Goal: Transaction & Acquisition: Purchase product/service

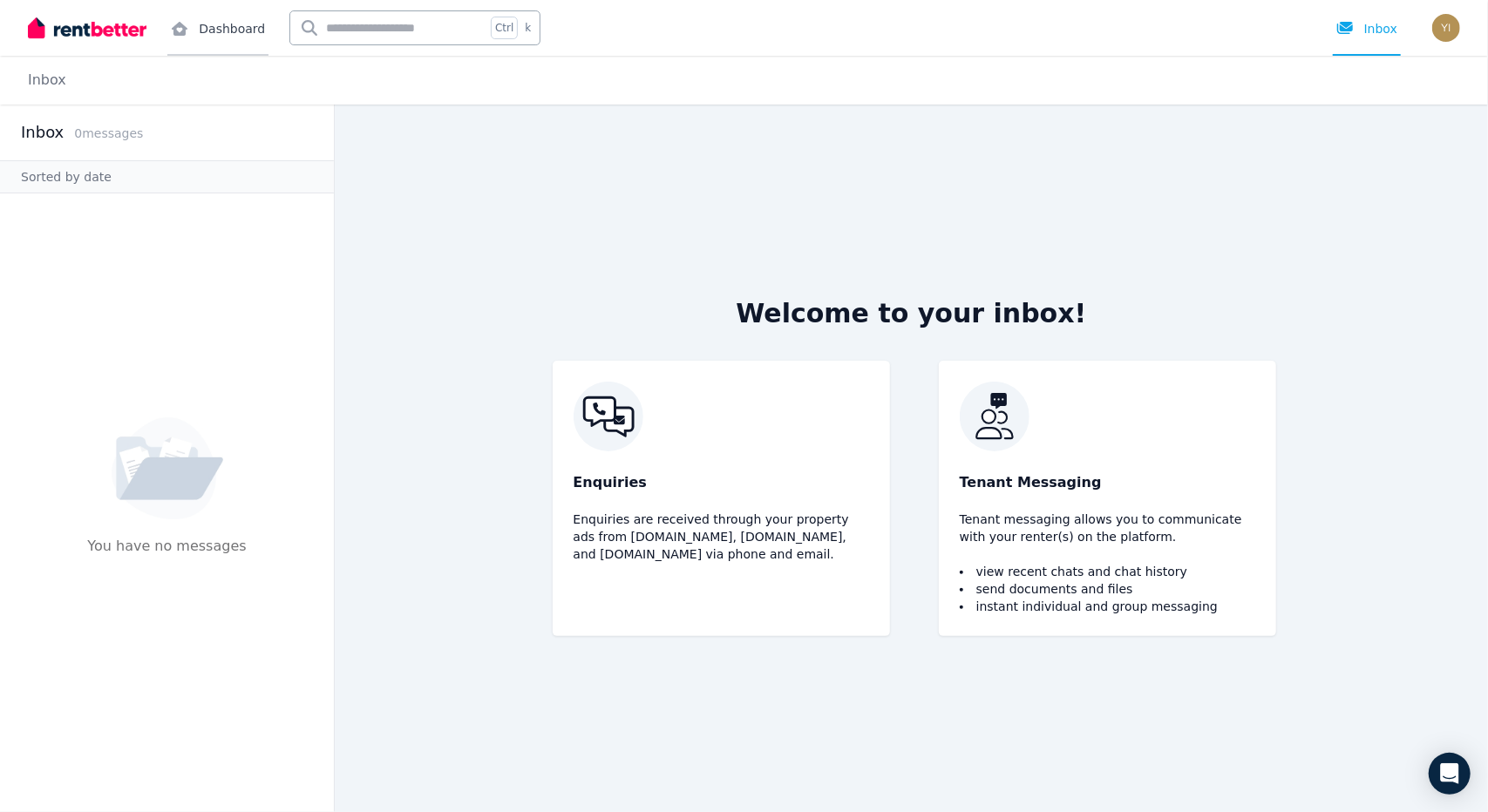
click at [235, 28] on link "Dashboard" at bounding box center [218, 28] width 101 height 56
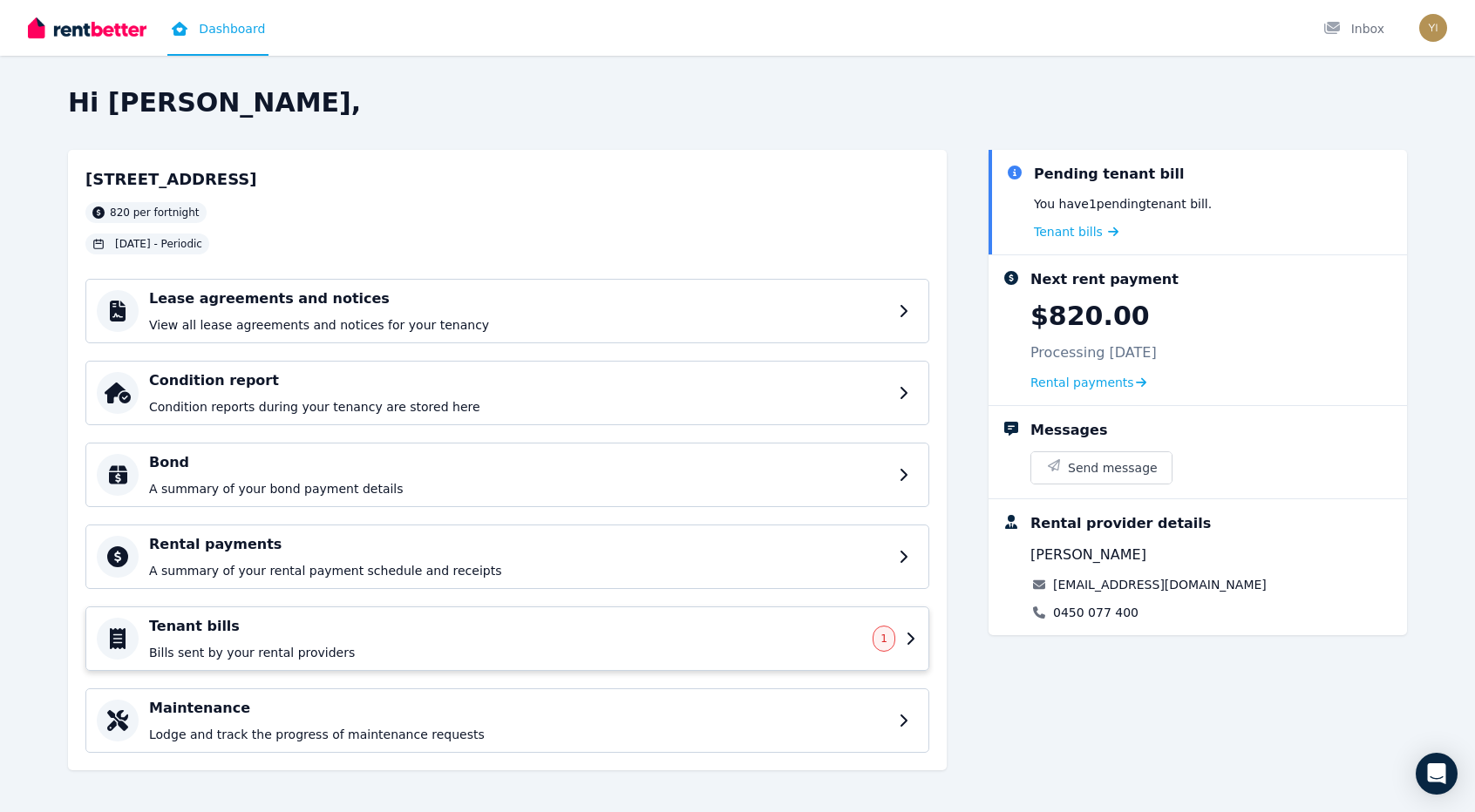
click at [473, 630] on h4 "Tenant bills" at bounding box center [505, 626] width 713 height 21
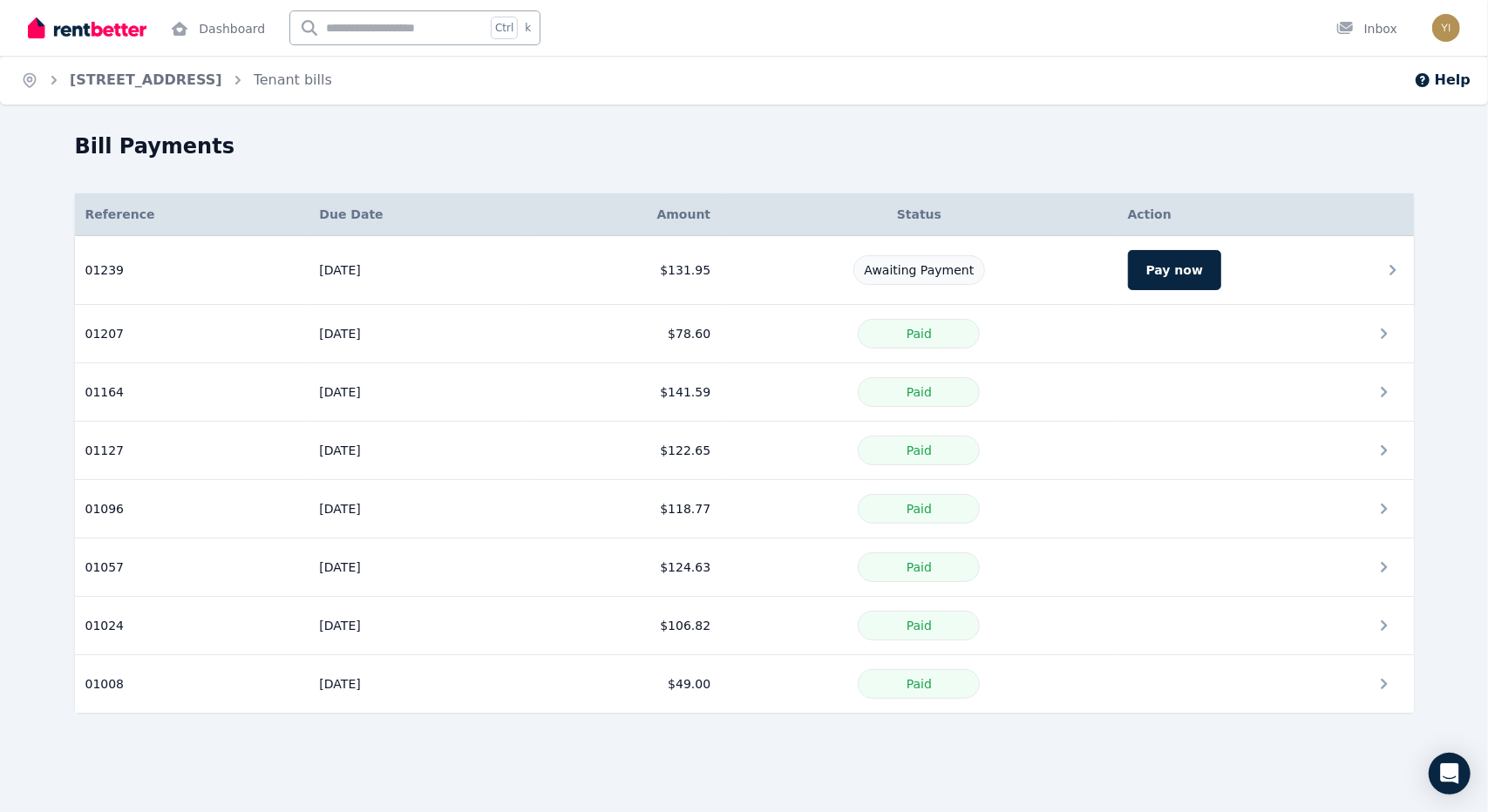
click at [1022, 285] on td "Awaiting Payment" at bounding box center [919, 271] width 396 height 69
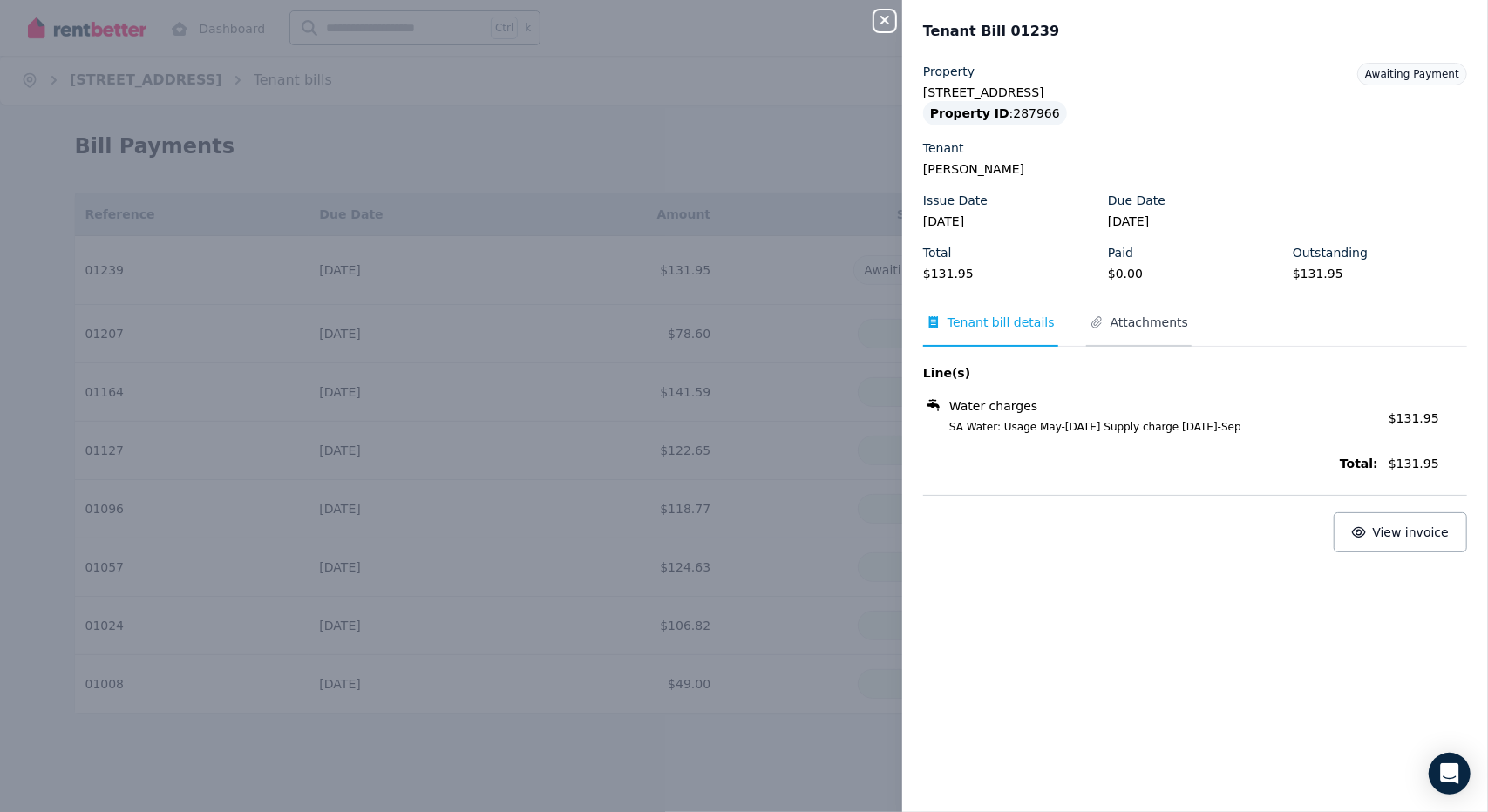
click at [1123, 328] on span "Attachments" at bounding box center [1149, 322] width 78 height 18
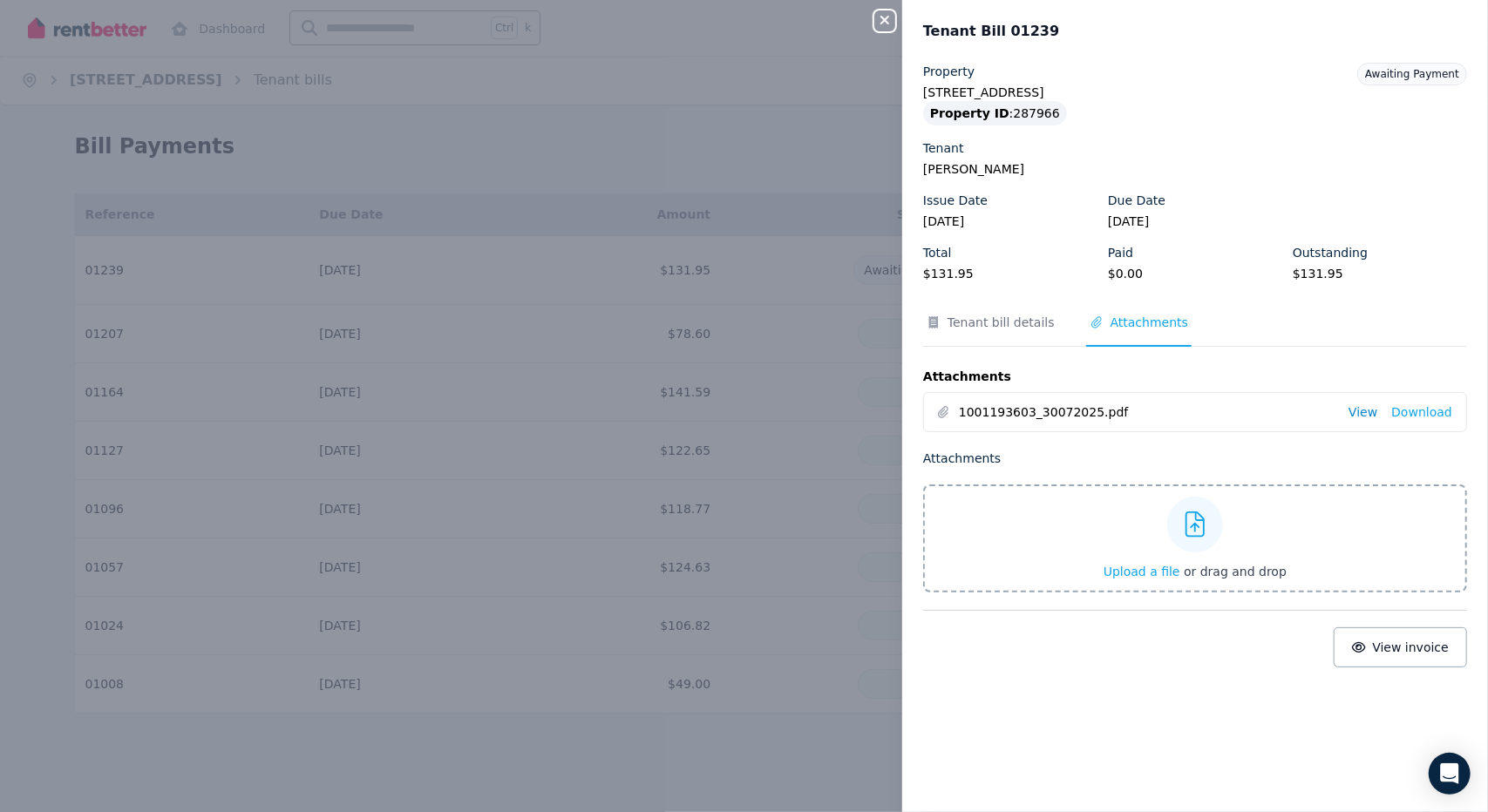
click at [1356, 417] on link "View" at bounding box center [1363, 412] width 29 height 18
click at [633, 317] on div "Close panel Tenant Bill 01239 Property [STREET_ADDRESS] Property ID : 287966 Te…" at bounding box center [744, 406] width 1488 height 812
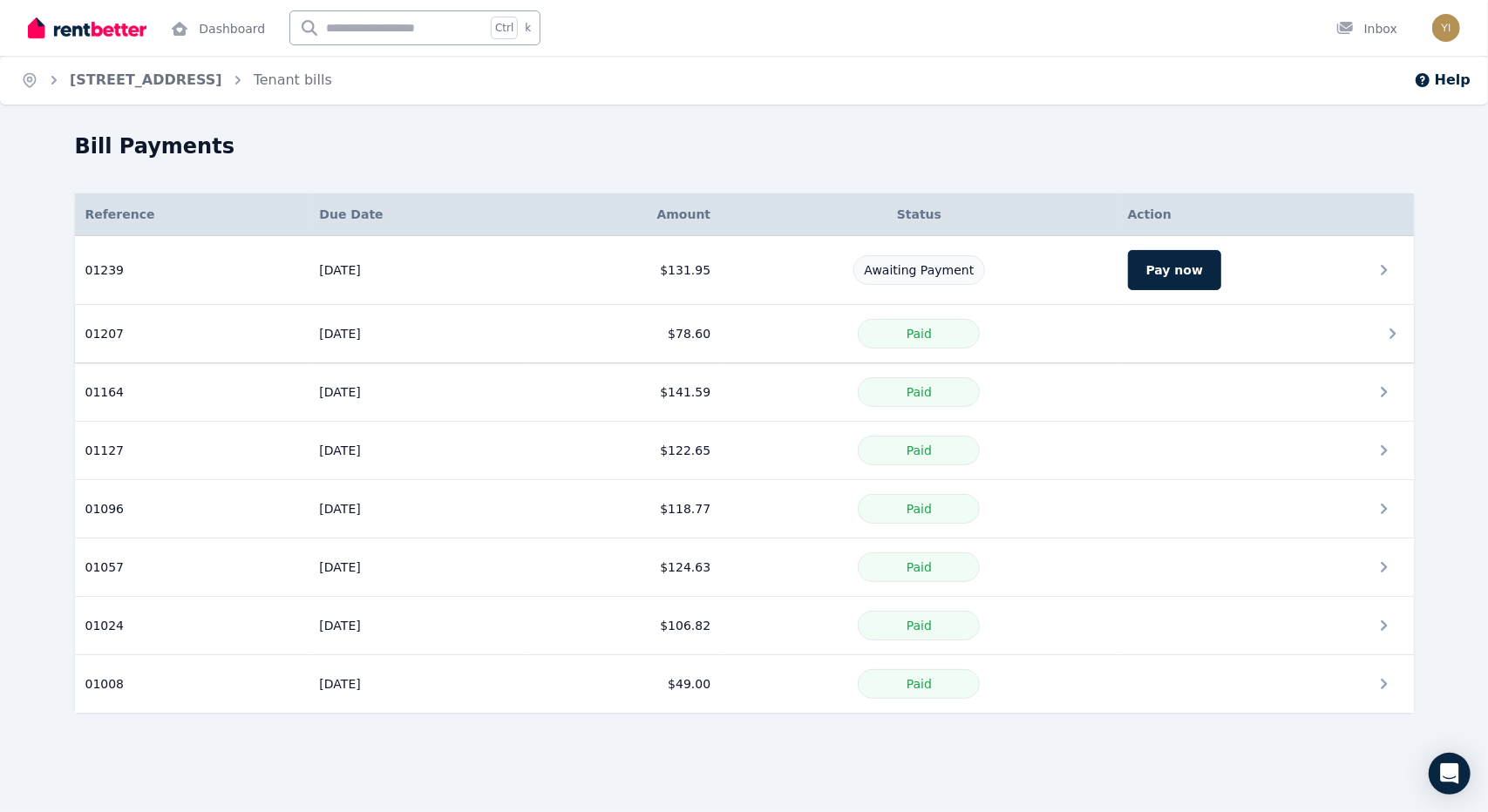
click at [694, 338] on td "$78.60" at bounding box center [624, 334] width 193 height 58
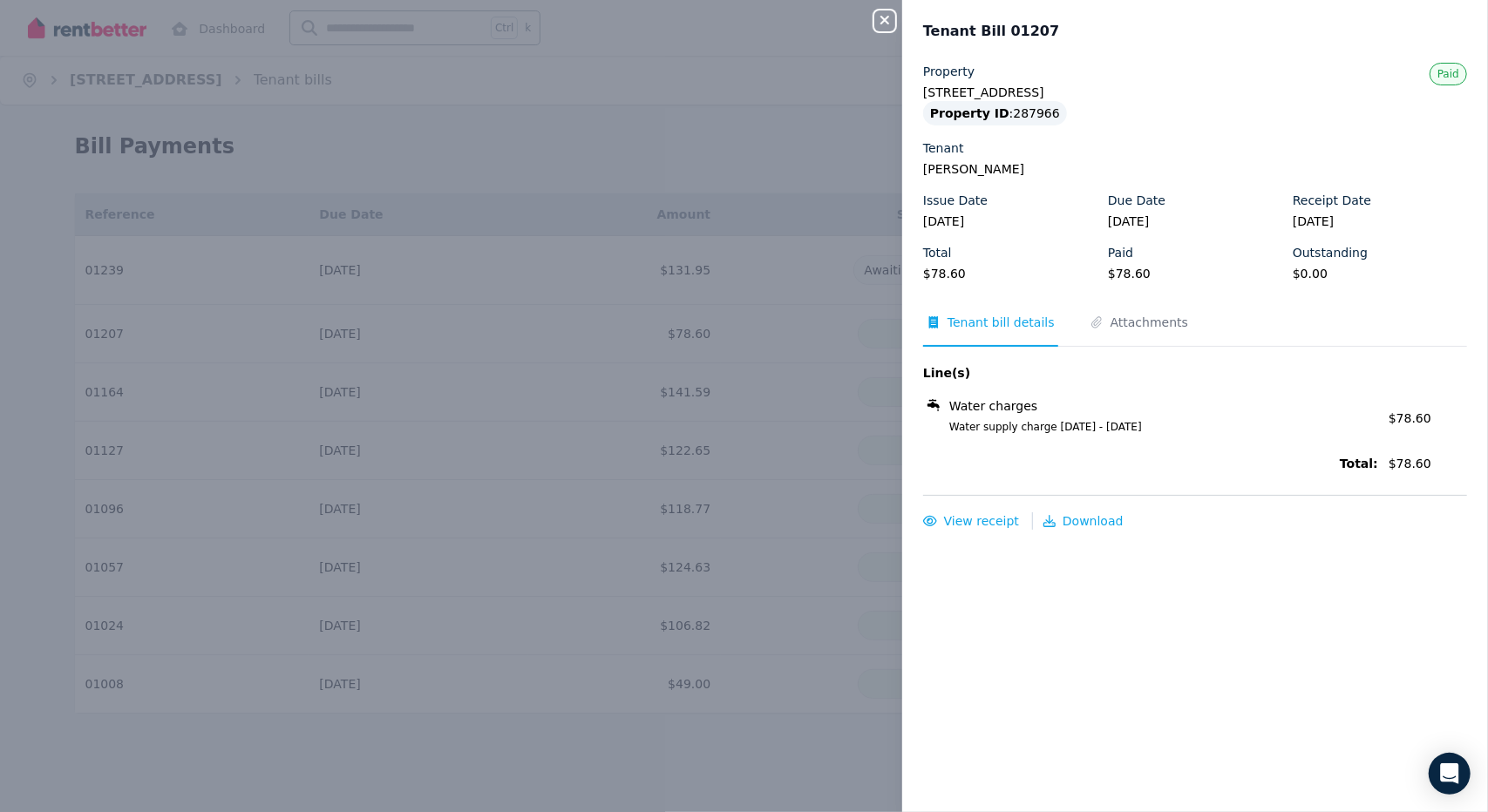
click at [655, 390] on div "Close panel Tenant Bill 01207 Property [STREET_ADDRESS] Property ID : 287966 Te…" at bounding box center [744, 406] width 1488 height 812
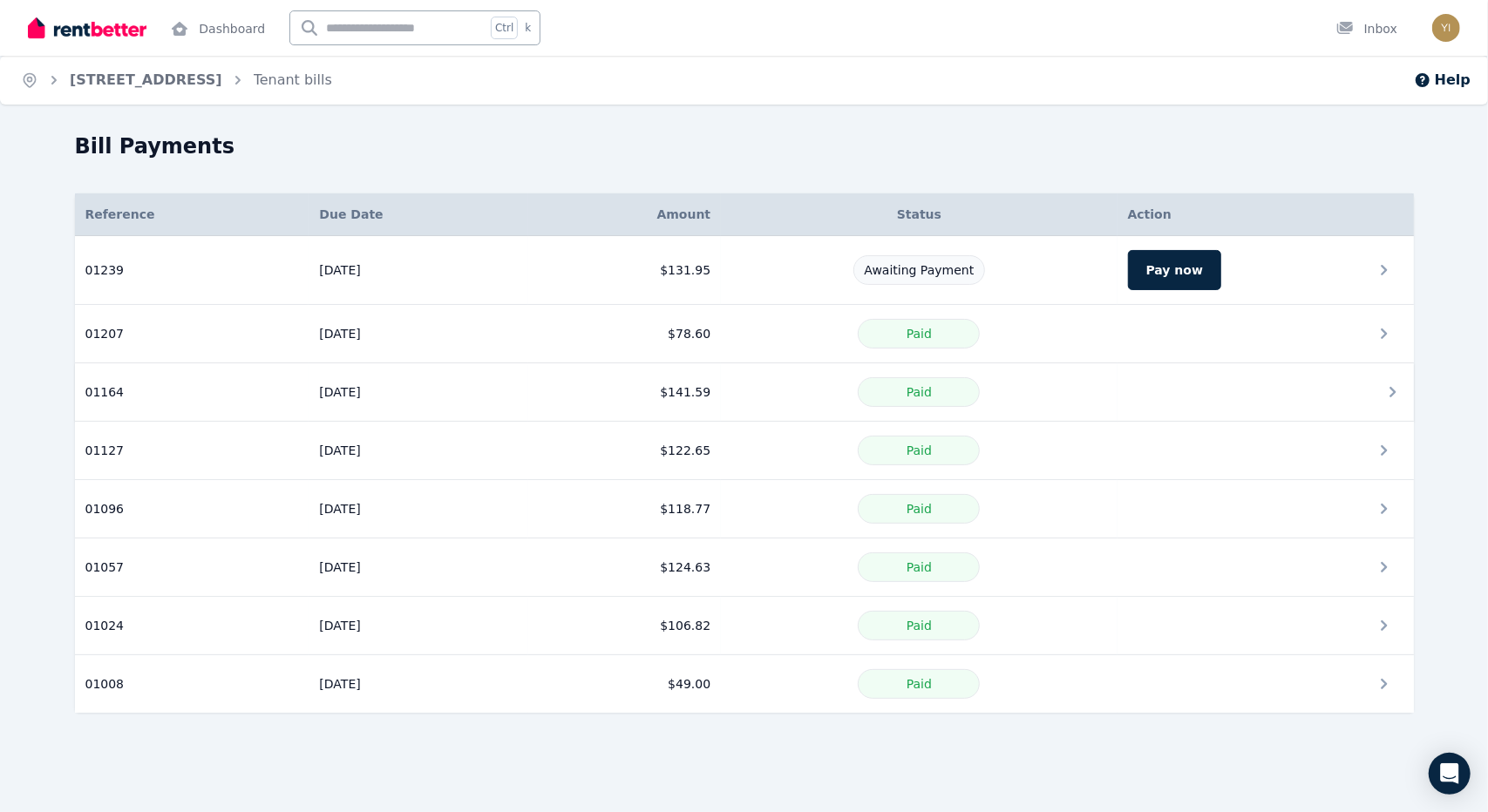
click at [737, 384] on div "Paid" at bounding box center [919, 392] width 376 height 30
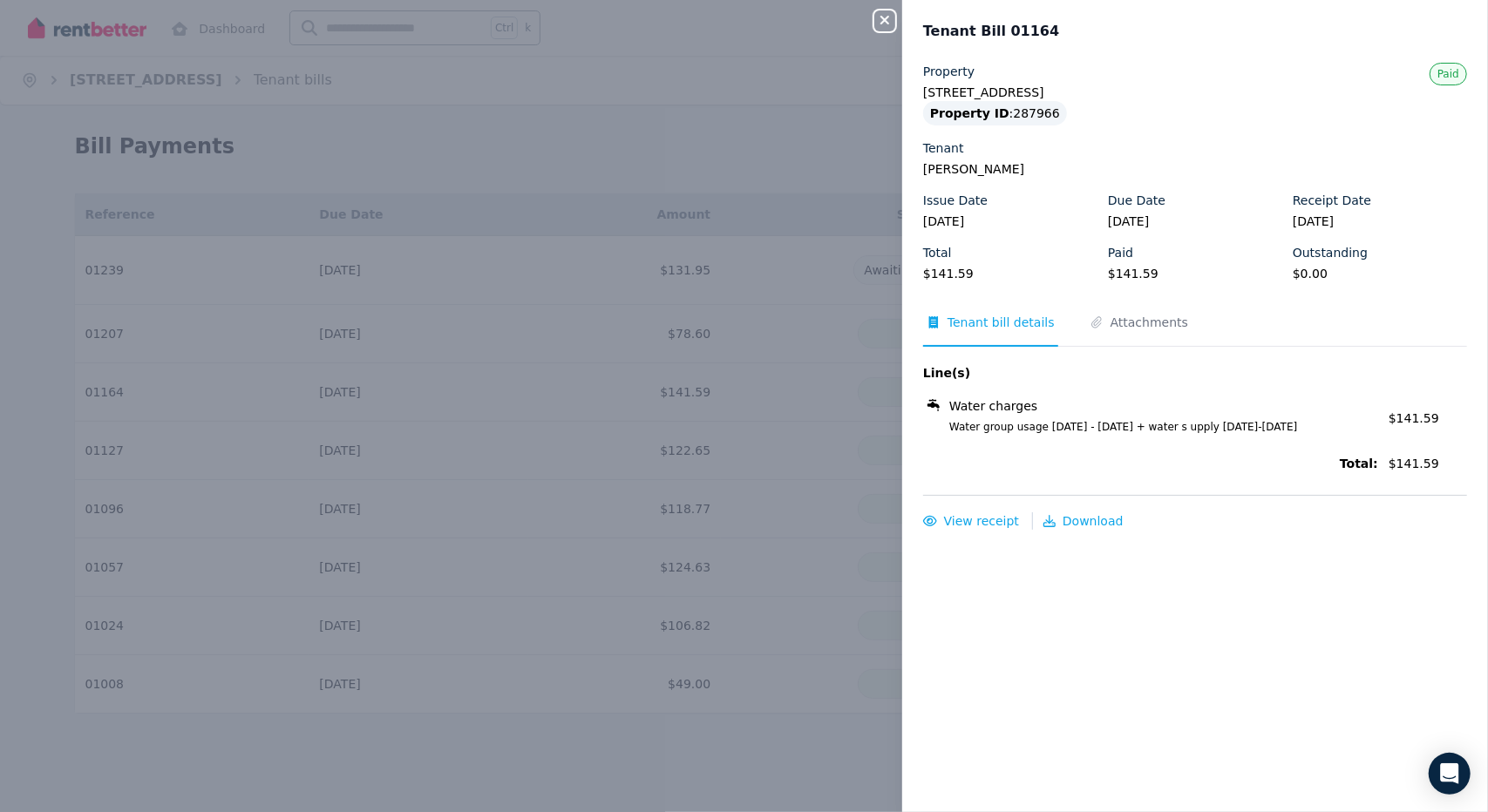
click at [740, 326] on div "Close panel Tenant Bill 01164 Property [STREET_ADDRESS] Property ID : 287966 Te…" at bounding box center [744, 406] width 1488 height 812
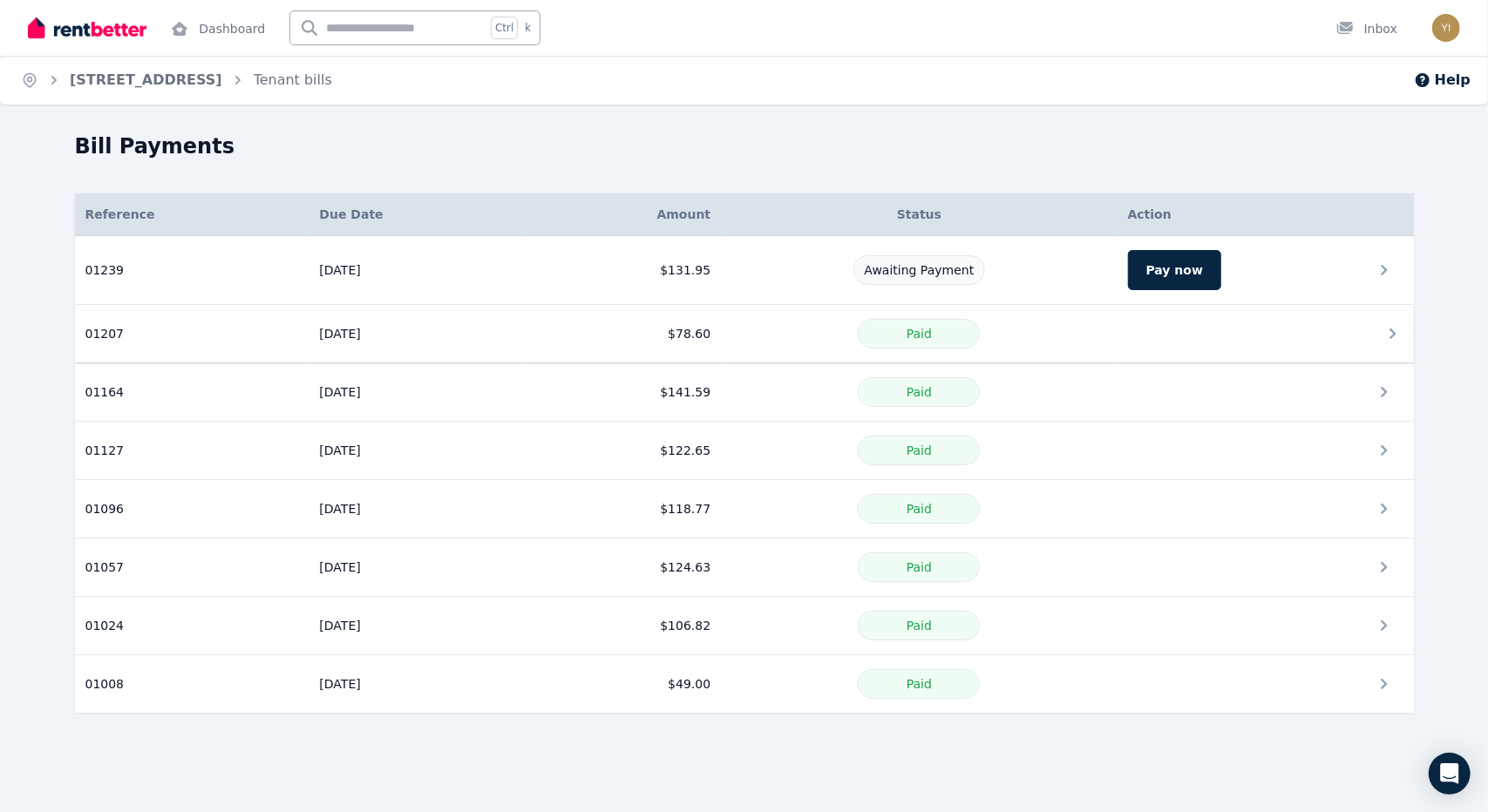
click at [744, 321] on div "Paid" at bounding box center [919, 334] width 376 height 30
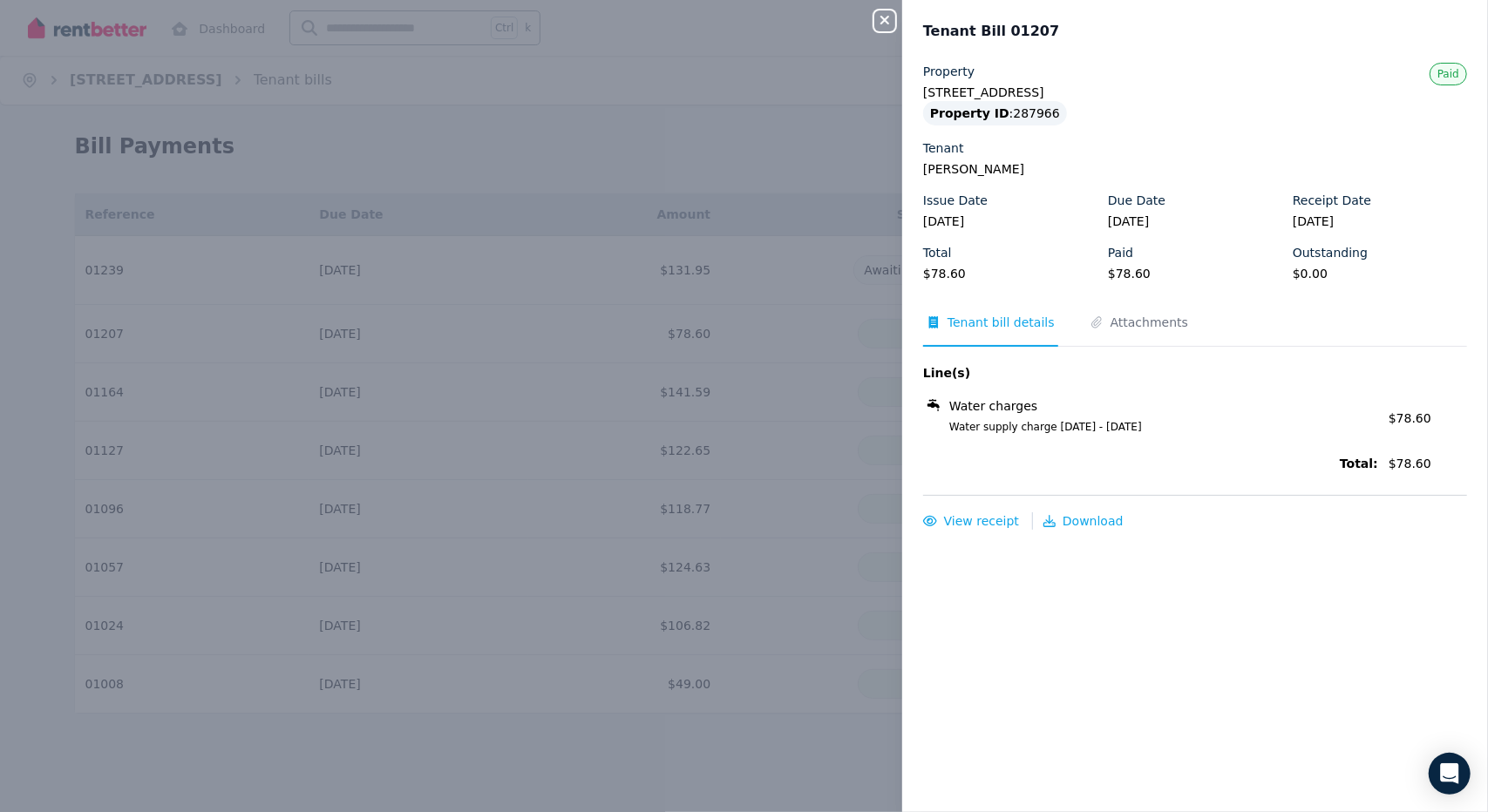
click at [713, 450] on div "Close panel Tenant Bill 01207 Property [STREET_ADDRESS] Property ID : 287966 Te…" at bounding box center [744, 406] width 1488 height 812
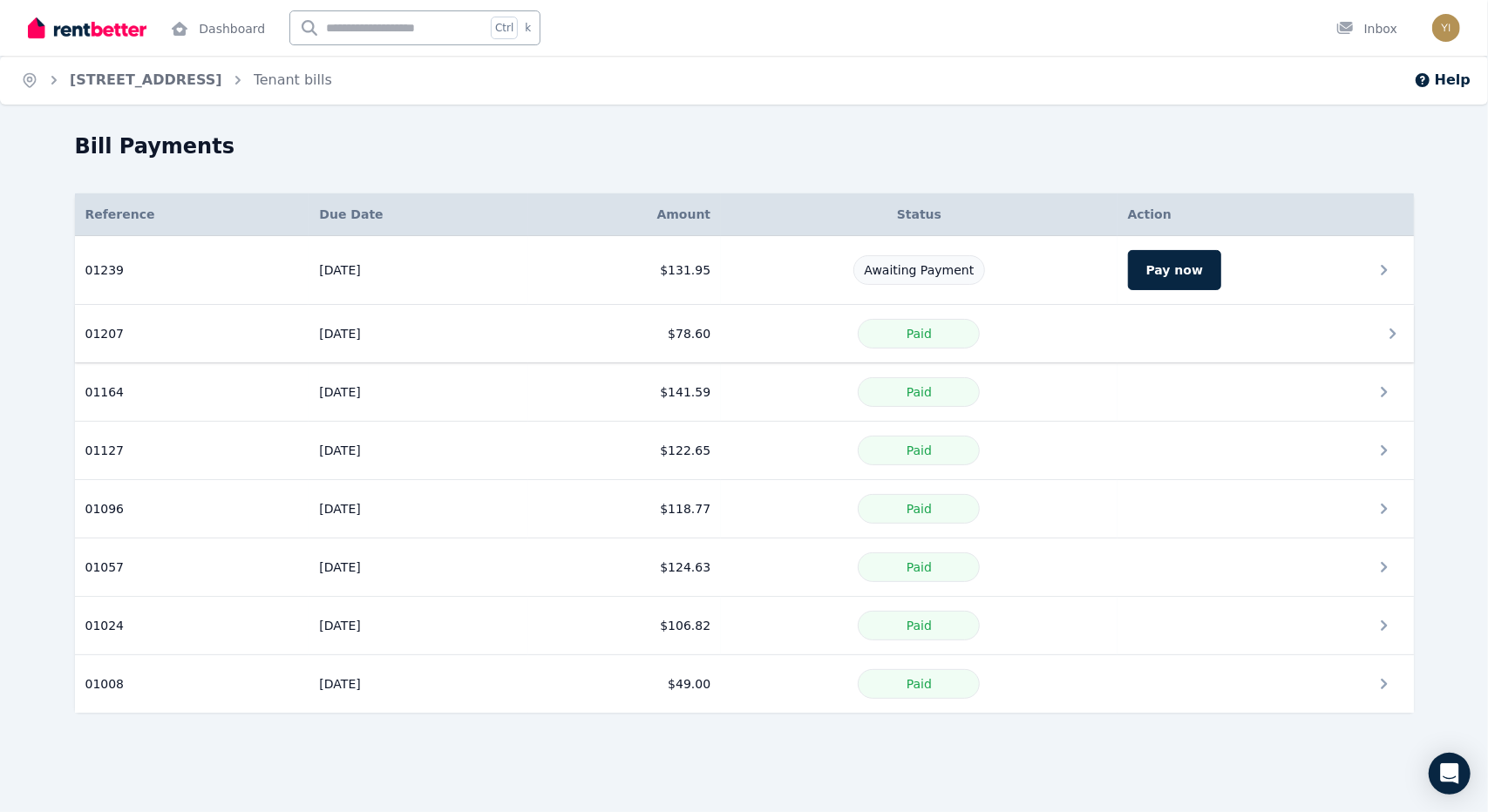
click at [753, 340] on div "Paid" at bounding box center [919, 334] width 376 height 30
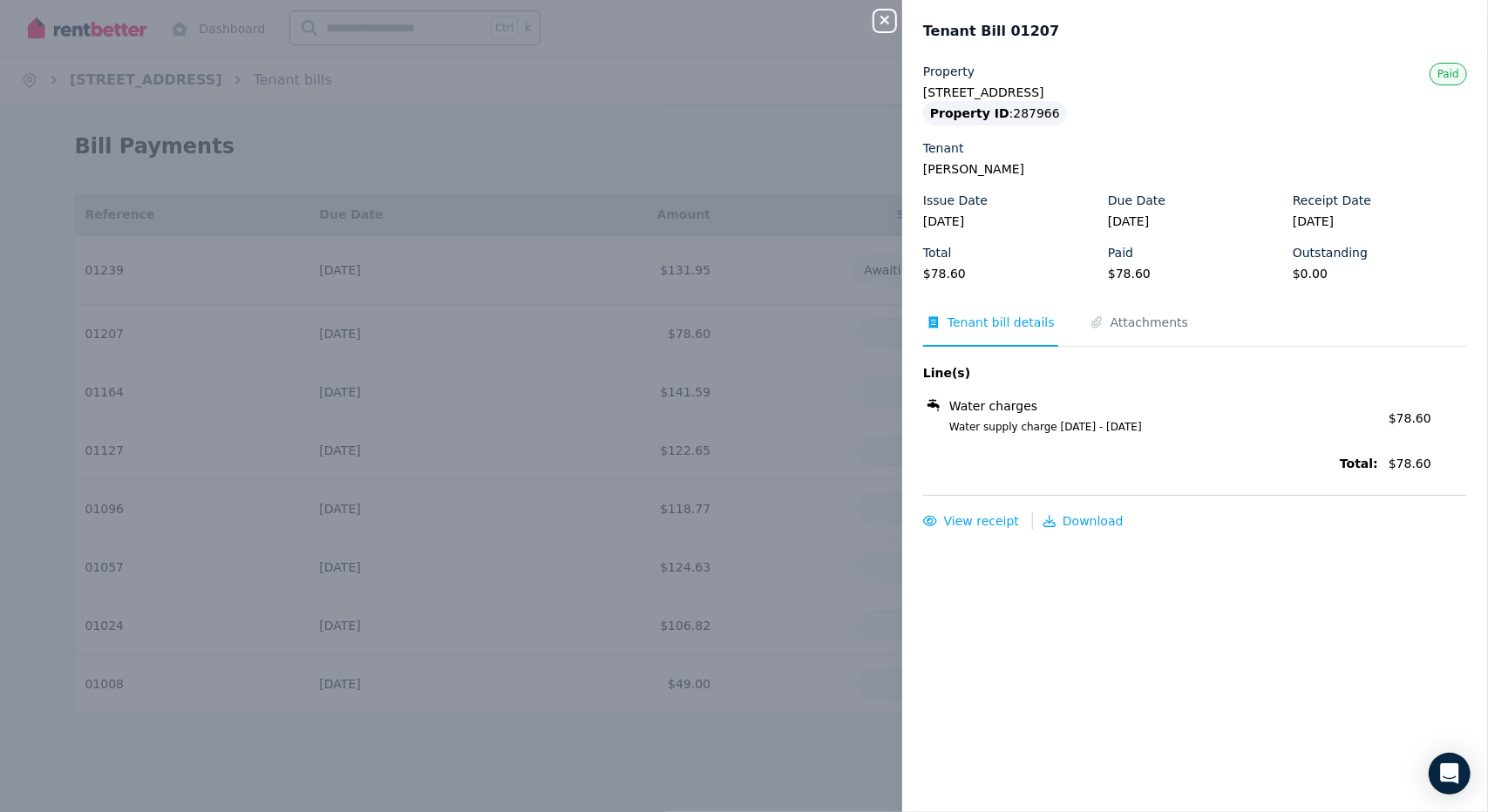
click at [744, 434] on div "Close panel Tenant Bill 01207 Property [STREET_ADDRESS] Property ID : 287966 Te…" at bounding box center [744, 406] width 1488 height 812
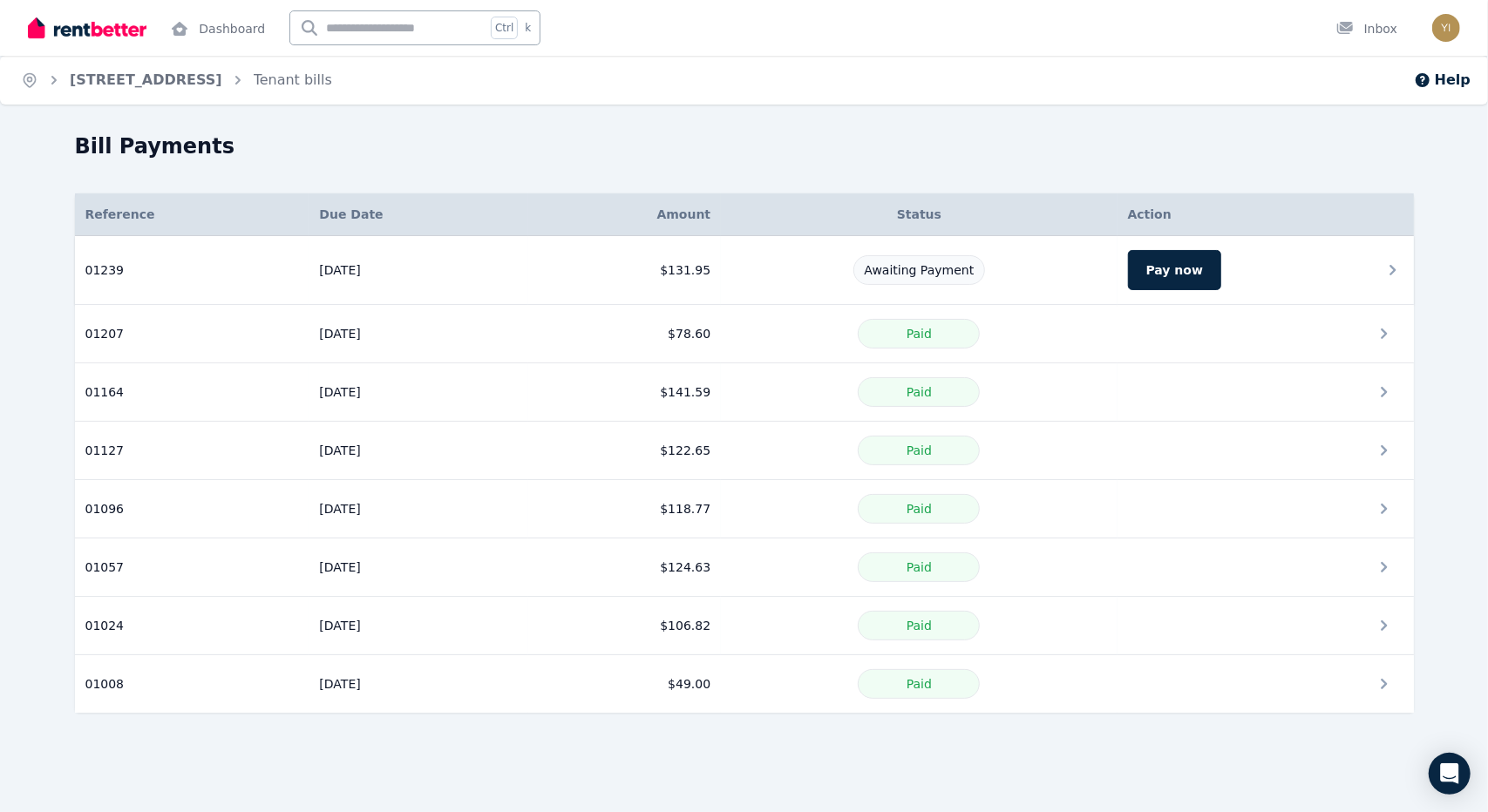
click at [787, 274] on div "Awaiting Payment" at bounding box center [919, 270] width 376 height 30
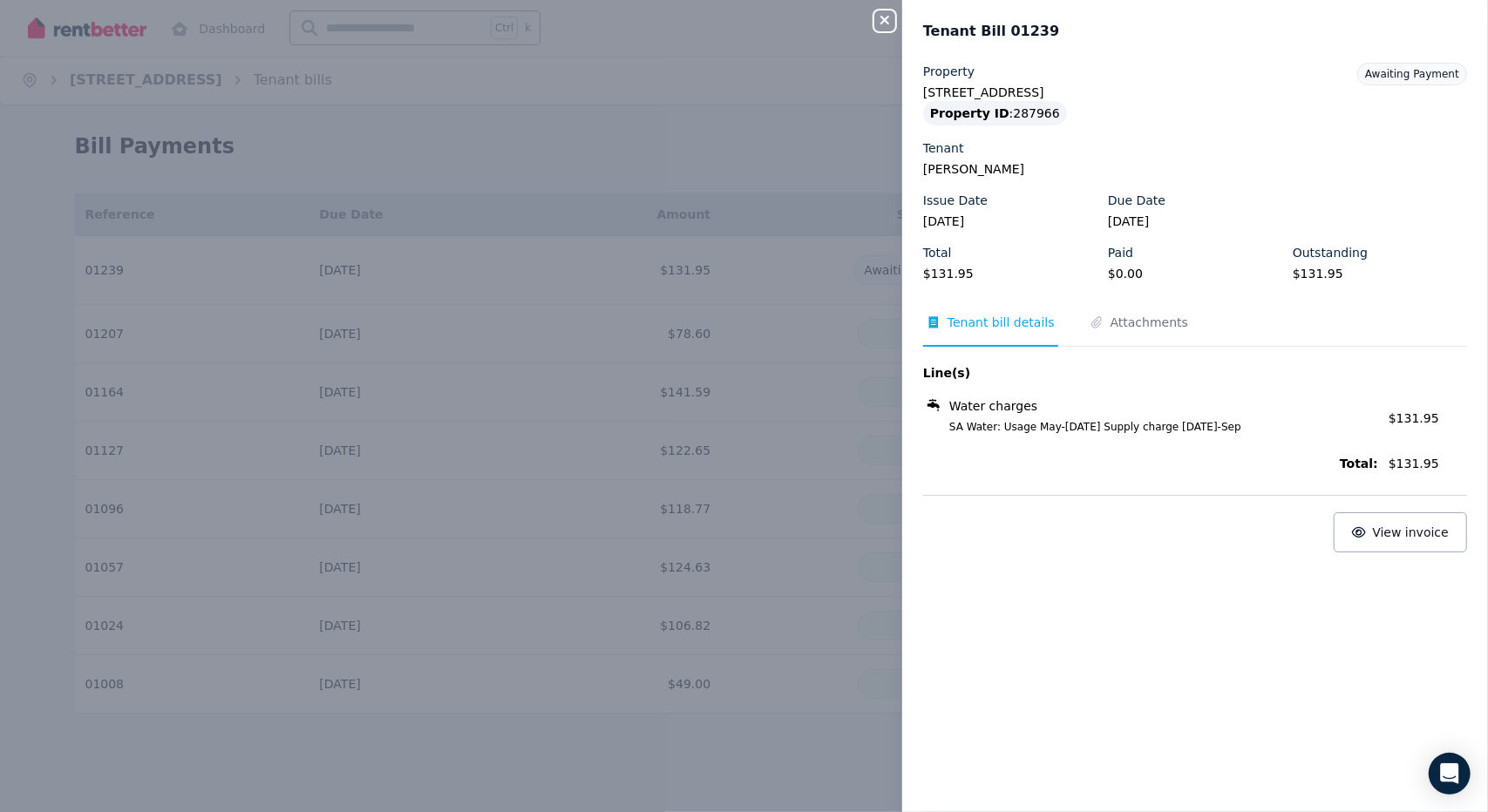
click at [802, 429] on div "Close panel Tenant Bill 01239 Property [STREET_ADDRESS] Property ID : 287966 Te…" at bounding box center [744, 406] width 1488 height 812
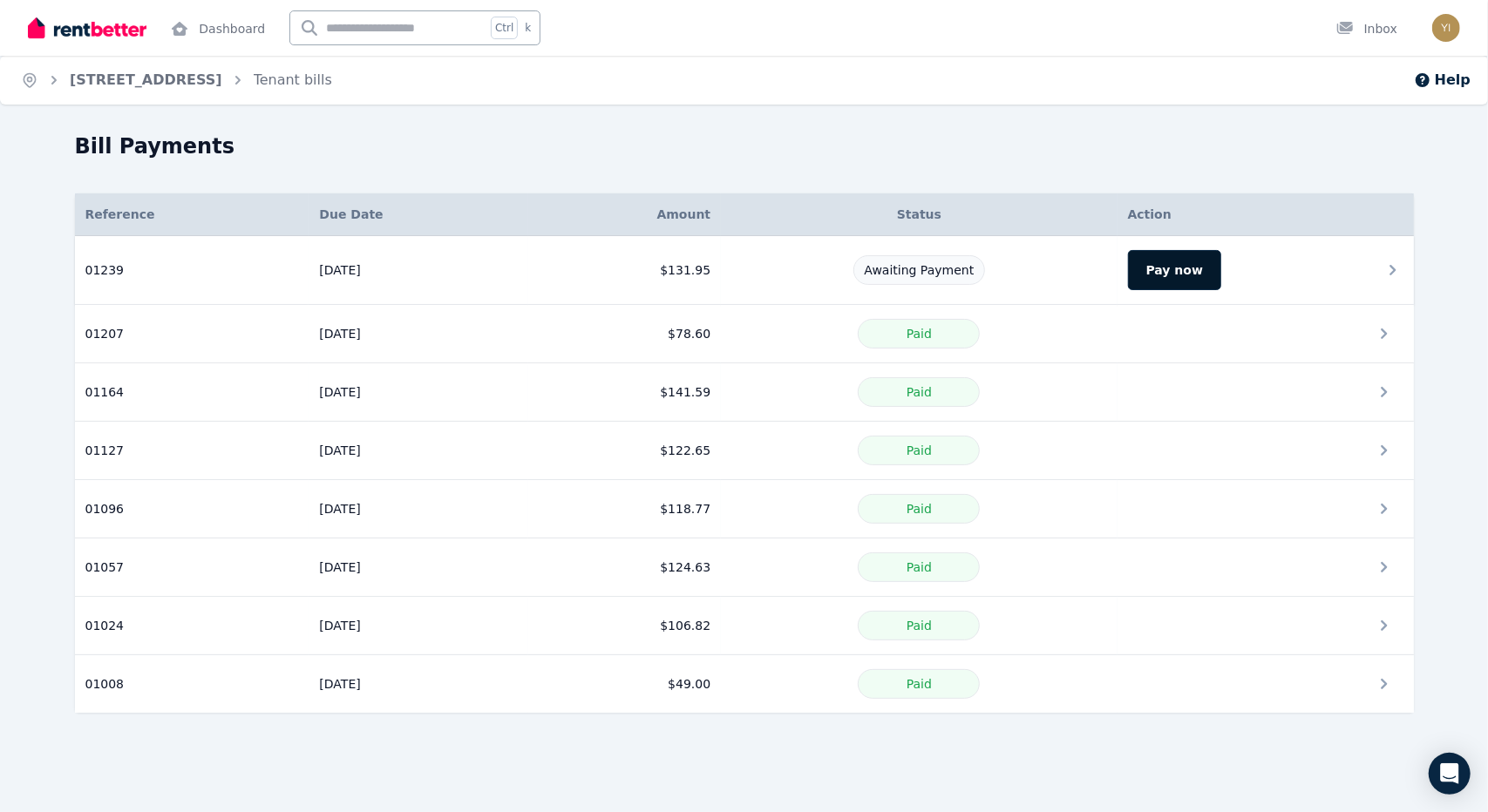
click at [1182, 274] on button "Pay now" at bounding box center [1175, 270] width 93 height 40
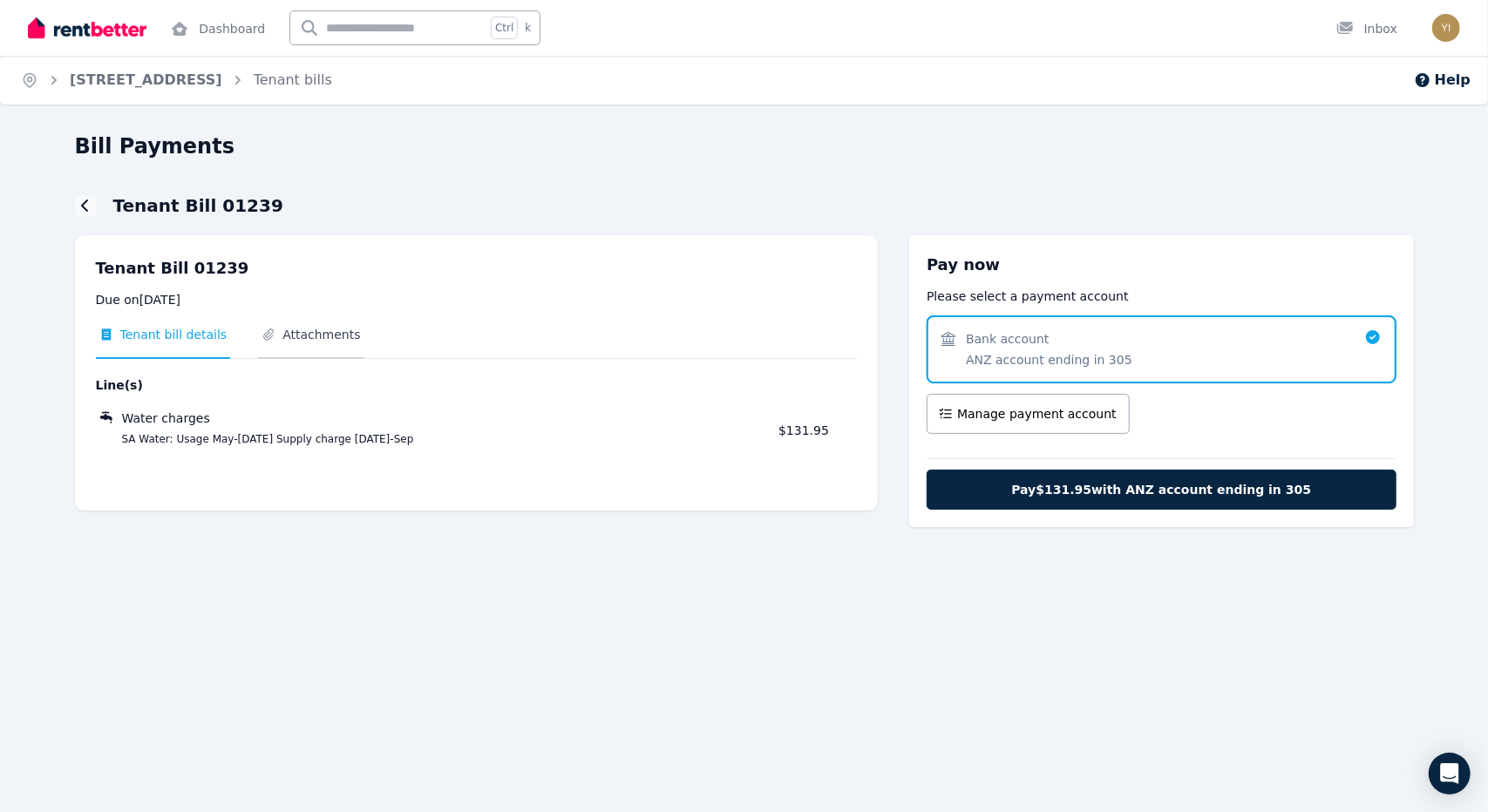
click at [302, 331] on span "Attachments" at bounding box center [321, 335] width 78 height 18
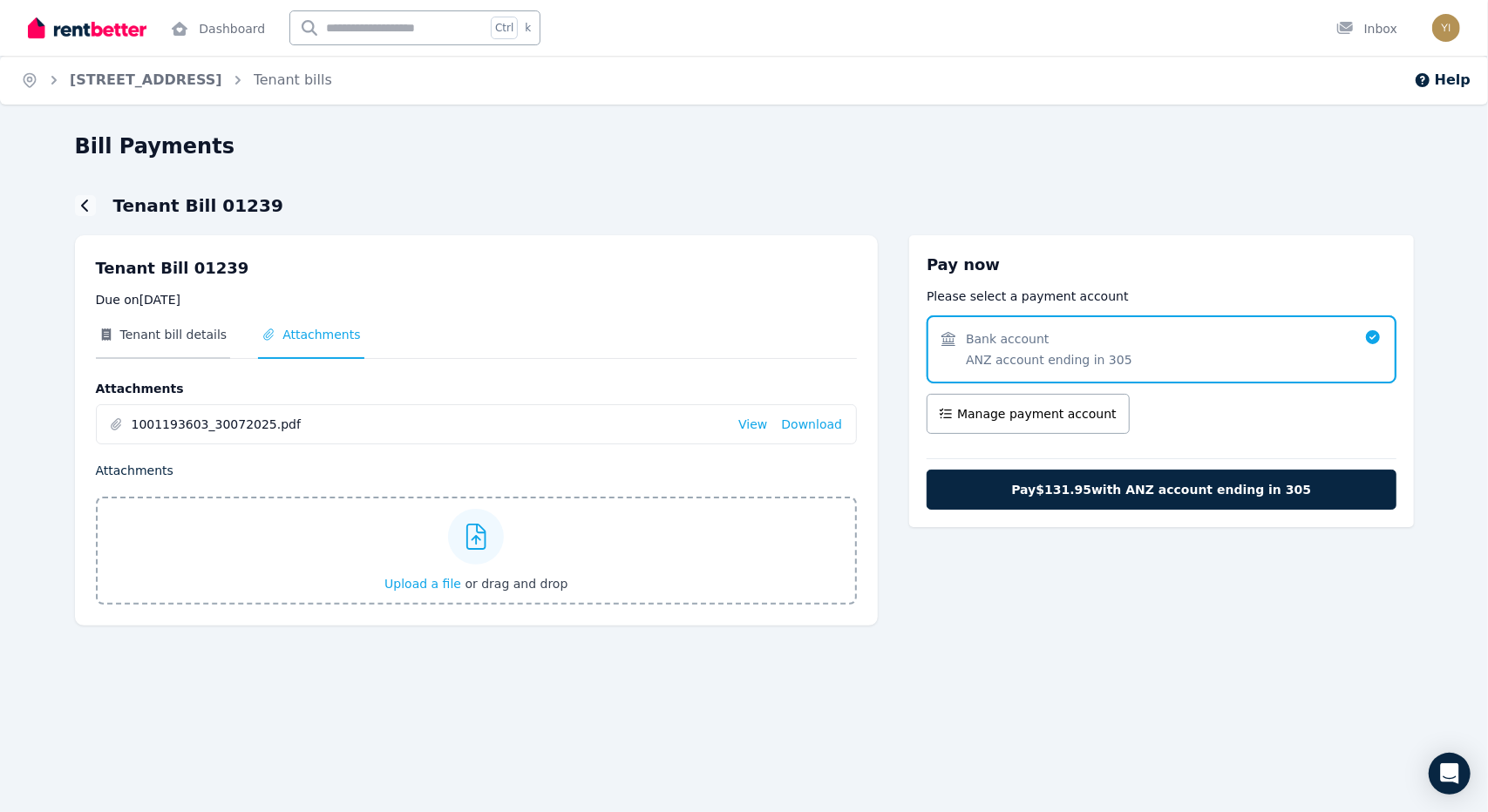
click at [206, 332] on span "Tenant bill details" at bounding box center [174, 335] width 107 height 18
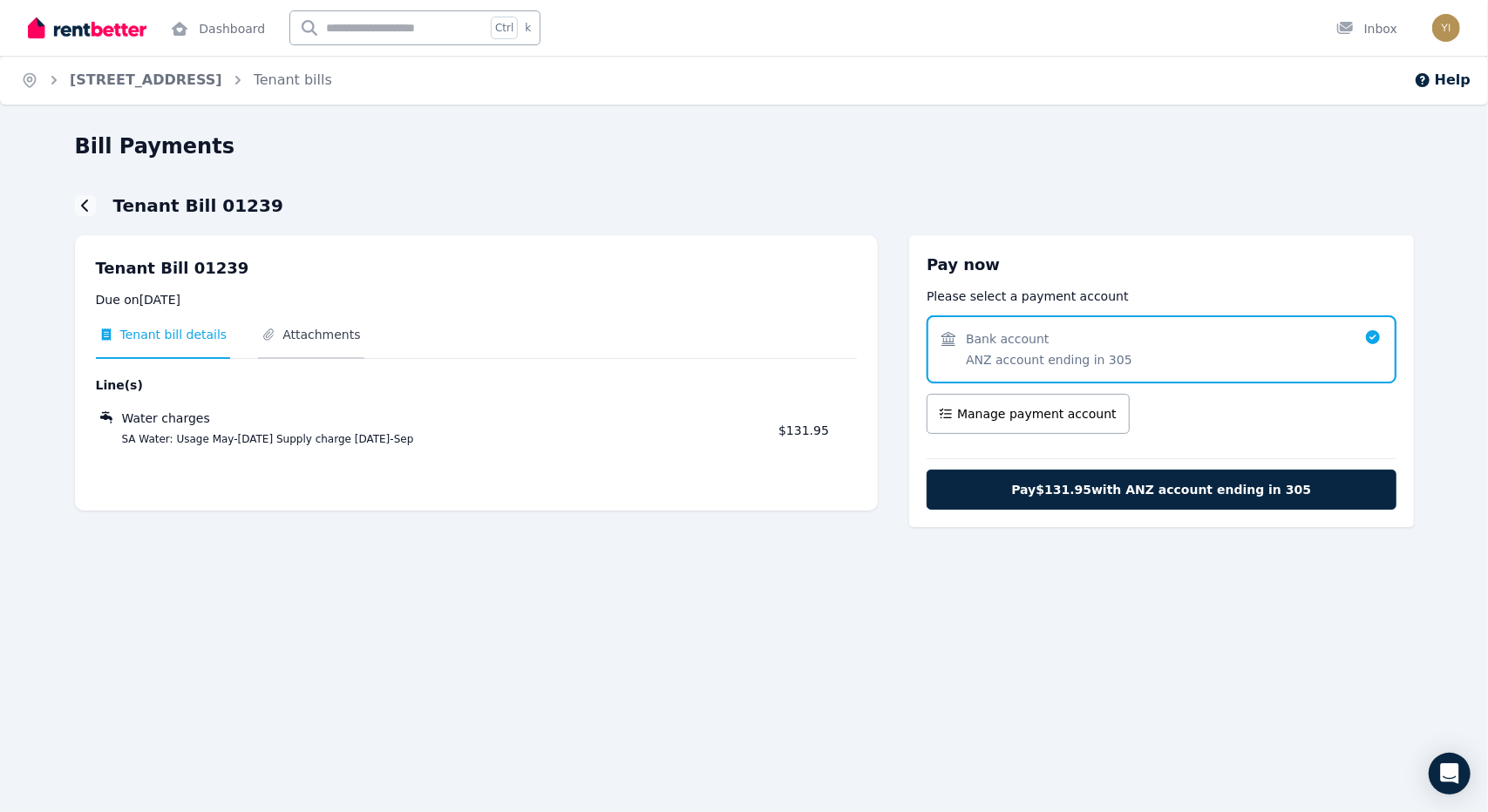
click at [282, 326] on span "Attachments" at bounding box center [321, 335] width 78 height 18
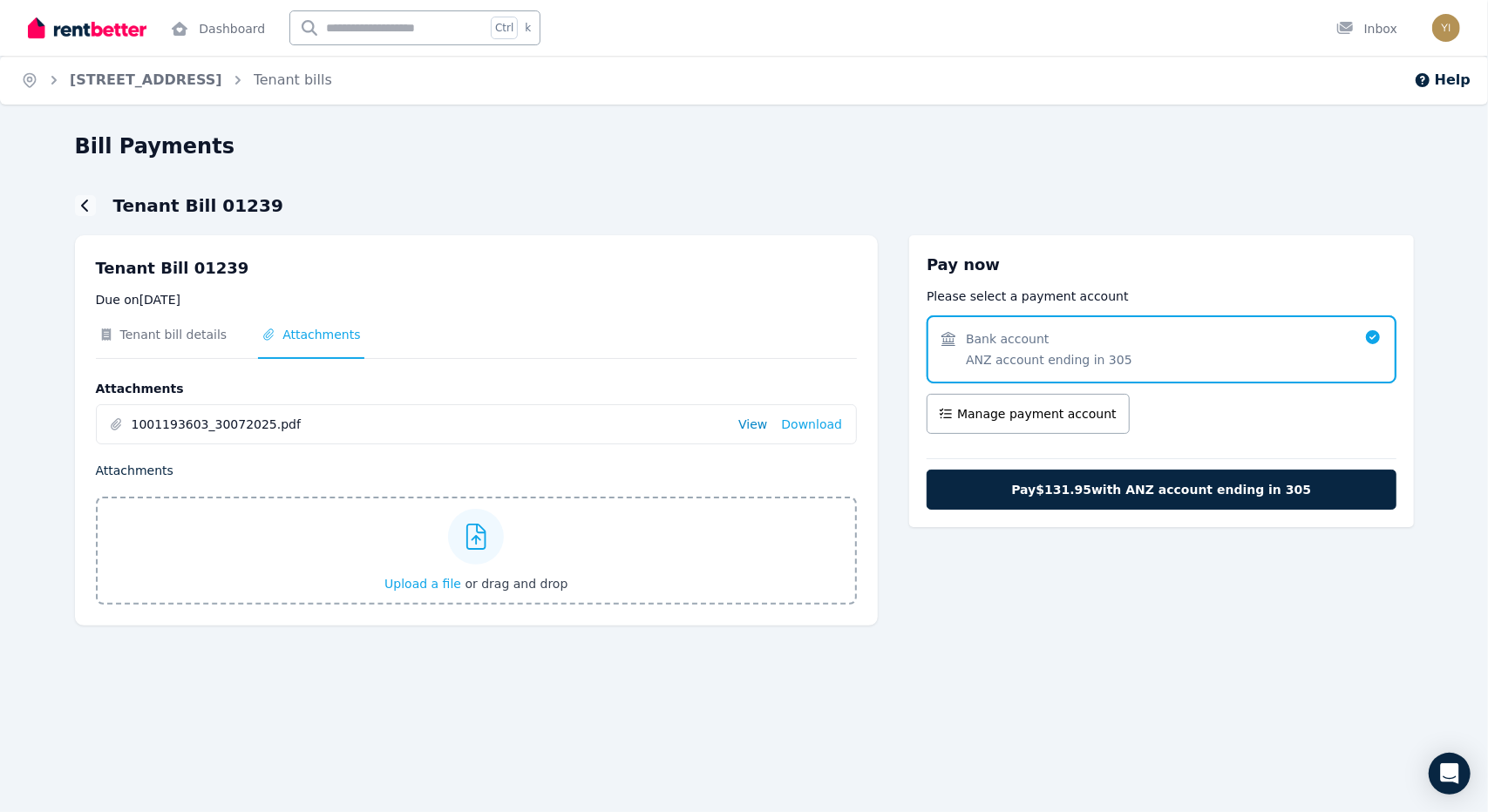
click at [753, 430] on link "View" at bounding box center [752, 424] width 29 height 18
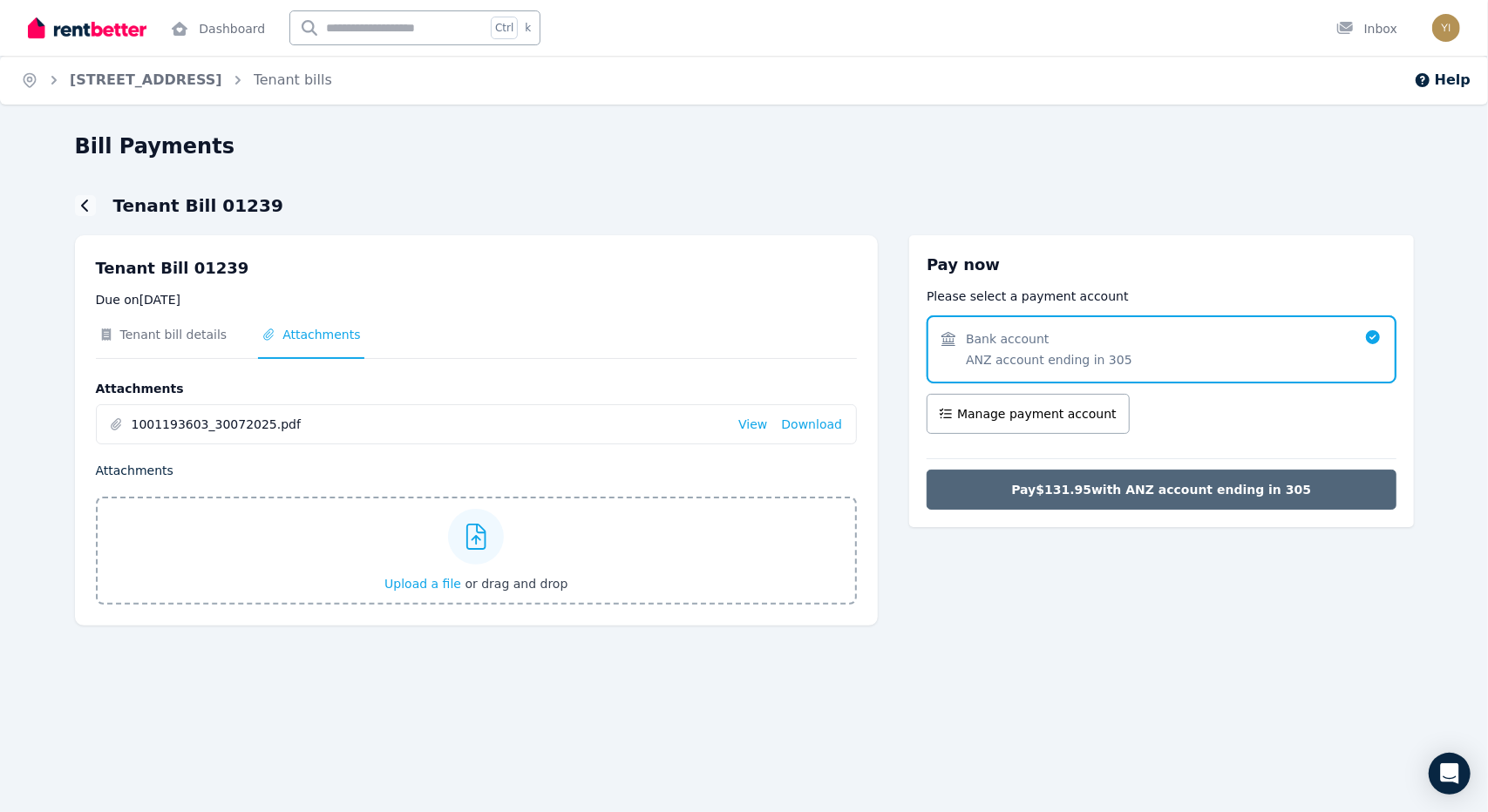
click at [1171, 490] on span "Pay $131.95 with ANZ account ending in 305" at bounding box center [1161, 490] width 300 height 18
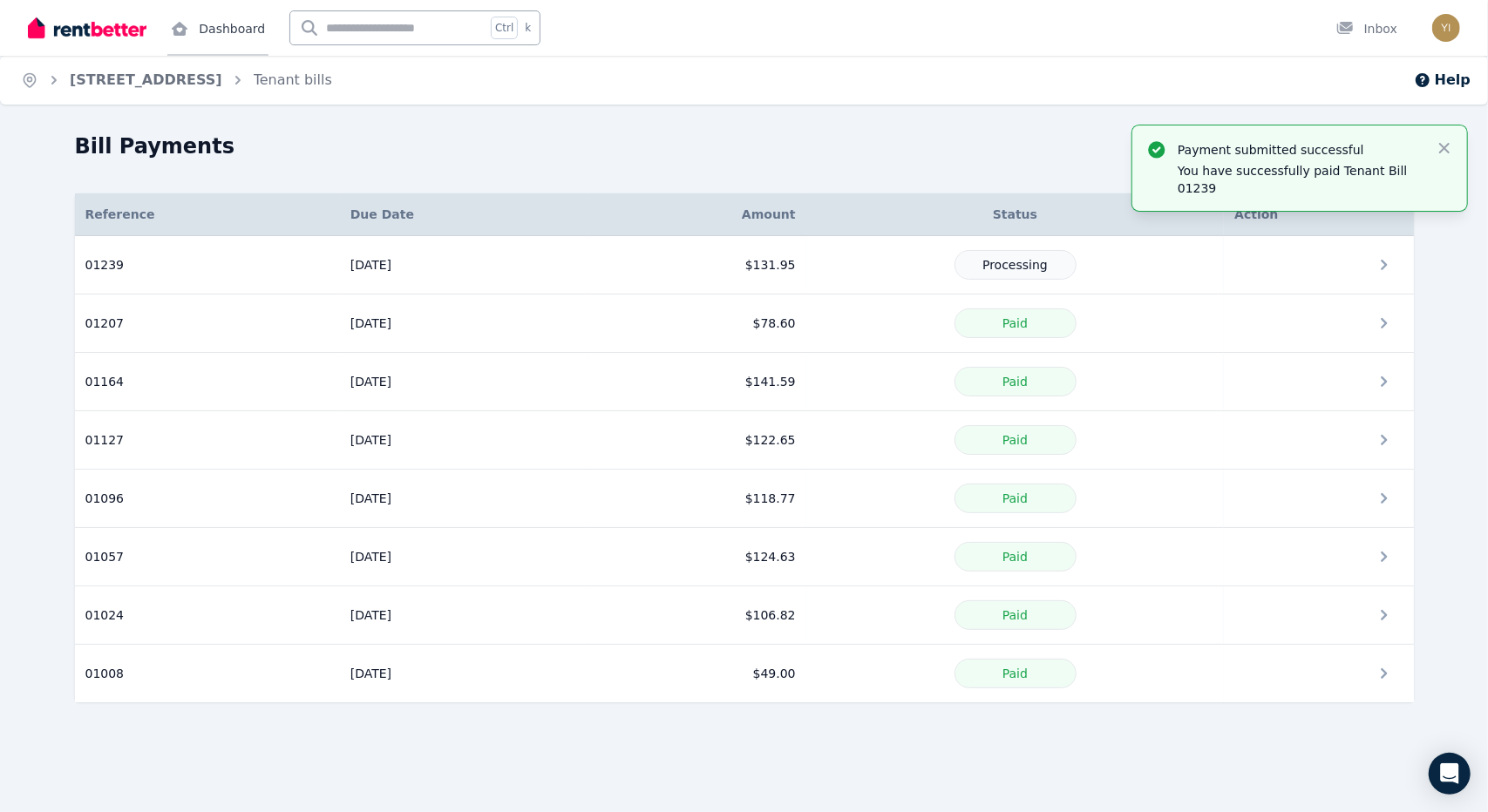
click at [207, 33] on link "Dashboard" at bounding box center [218, 28] width 101 height 56
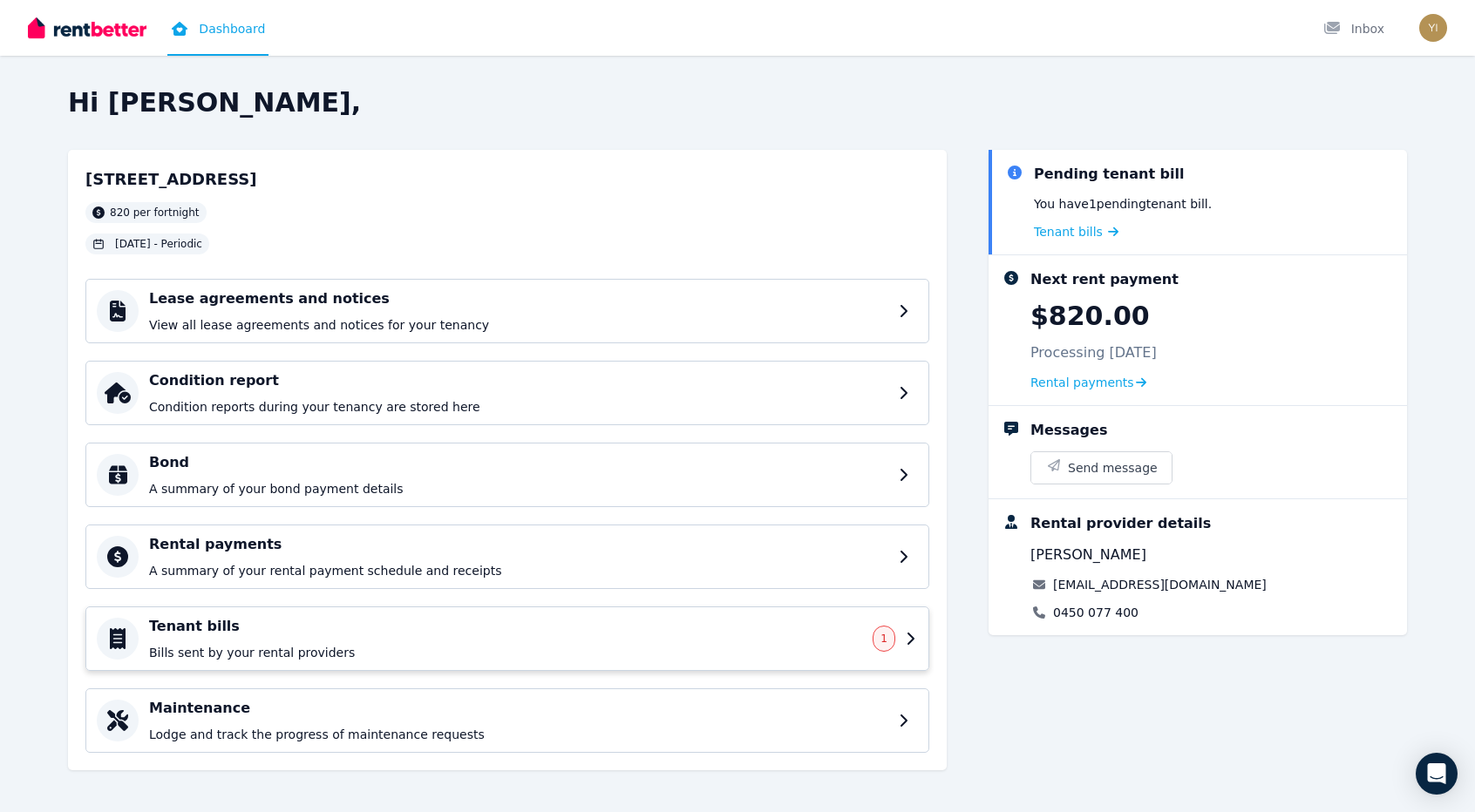
click at [426, 626] on h4 "Tenant bills" at bounding box center [505, 626] width 713 height 21
